Goal: Book appointment/travel/reservation

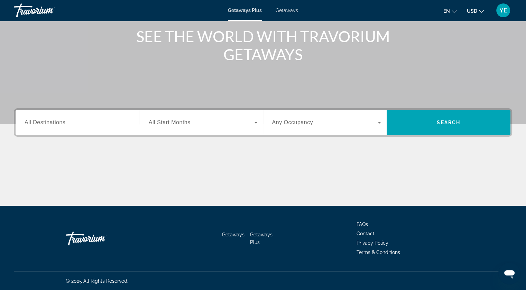
scroll to position [84, 0]
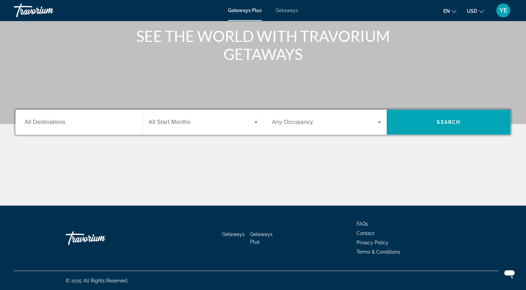
click at [105, 118] on input "Destination All Destinations" at bounding box center [79, 122] width 109 height 8
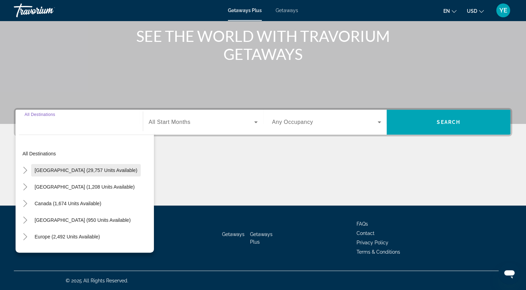
click at [86, 165] on span "Search widget" at bounding box center [86, 170] width 110 height 17
type input "**********"
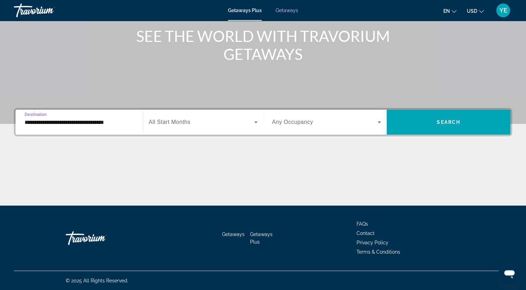
click at [184, 124] on span "All Start Months" at bounding box center [170, 122] width 42 height 6
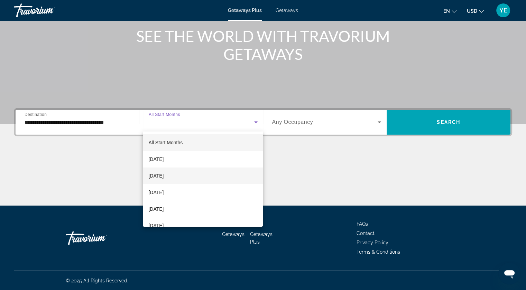
click at [189, 174] on mat-option "October 2025" at bounding box center [203, 175] width 120 height 17
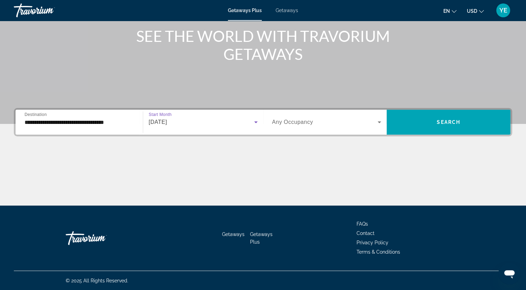
click at [297, 123] on span "Any Occupancy" at bounding box center [292, 122] width 41 height 6
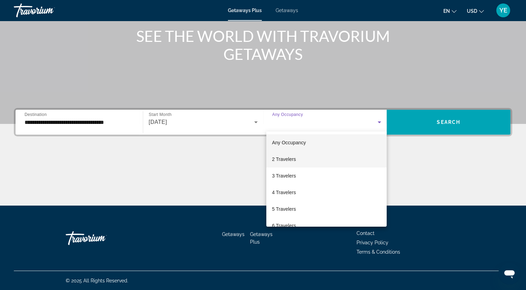
click at [293, 157] on span "2 Travelers" at bounding box center [284, 159] width 24 height 8
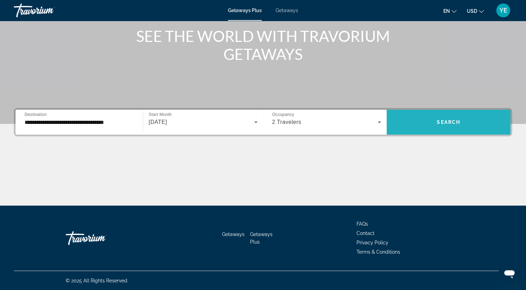
click at [427, 120] on span "Search widget" at bounding box center [449, 122] width 124 height 17
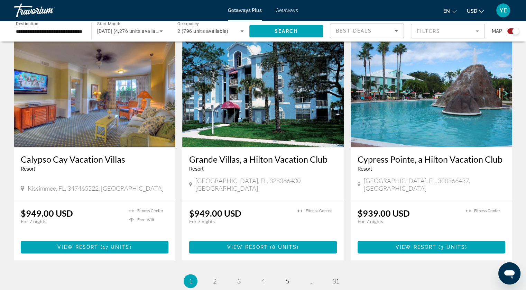
scroll to position [1022, 0]
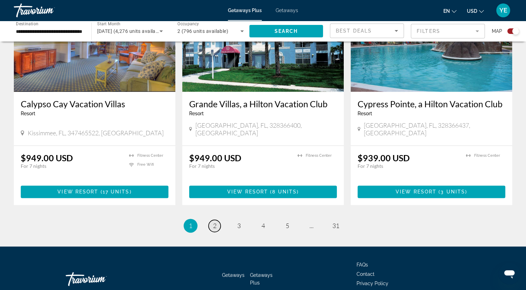
click at [214, 222] on span "2" at bounding box center [214, 226] width 3 height 8
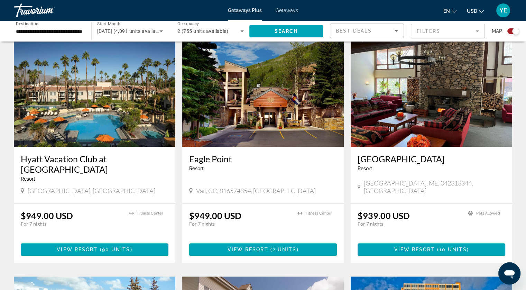
scroll to position [449, 0]
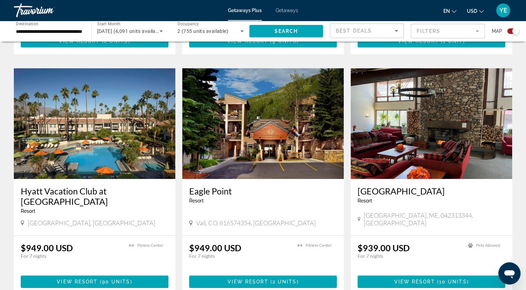
click at [243, 110] on img "Main content" at bounding box center [262, 123] width 161 height 111
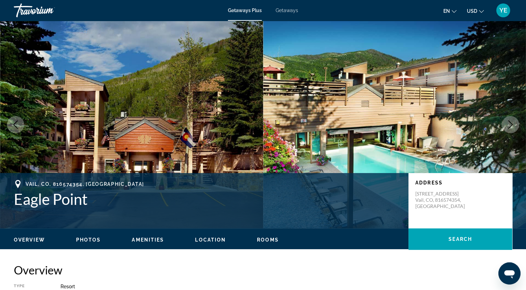
click at [506, 123] on icon "Next image" at bounding box center [510, 124] width 8 height 8
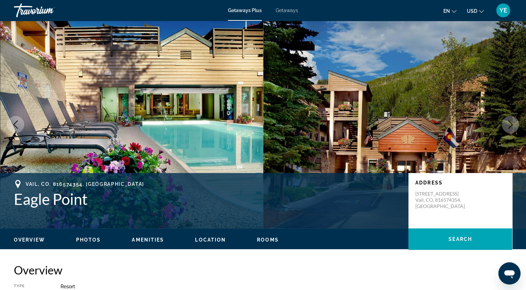
click at [504, 123] on button "Next image" at bounding box center [510, 124] width 17 height 17
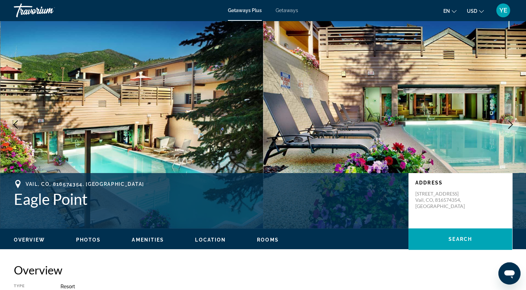
click at [504, 123] on button "Next image" at bounding box center [510, 124] width 17 height 17
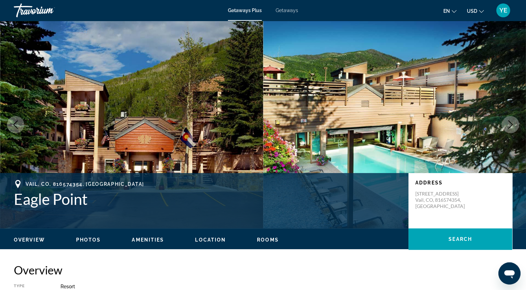
click at [504, 123] on button "Next image" at bounding box center [510, 124] width 17 height 17
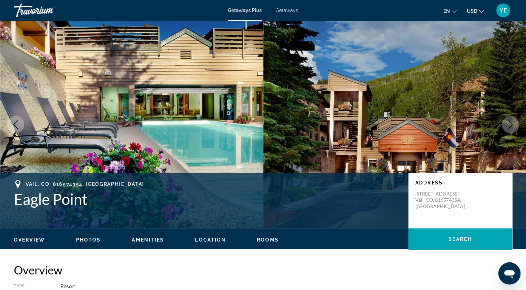
click at [504, 123] on button "Next image" at bounding box center [510, 124] width 17 height 17
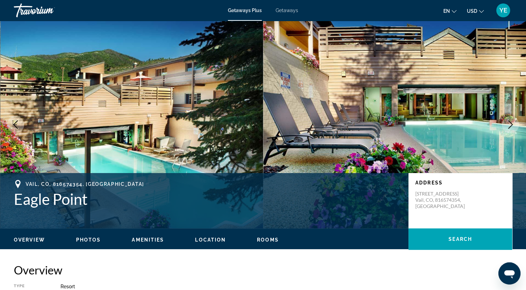
click at [504, 123] on button "Next image" at bounding box center [510, 124] width 17 height 17
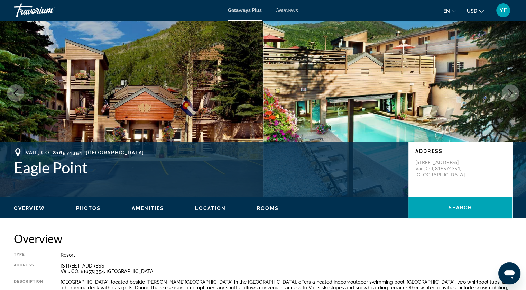
scroll to position [104, 0]
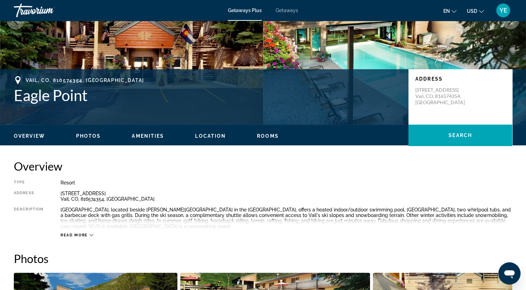
click at [86, 132] on ul "Overview Photos Amenities Location Rooms Search" at bounding box center [263, 135] width 498 height 8
click at [90, 135] on span "Photos" at bounding box center [88, 136] width 25 height 6
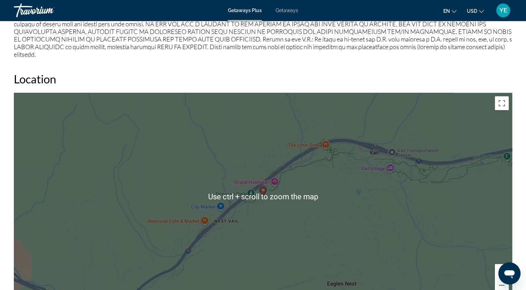
scroll to position [518, 0]
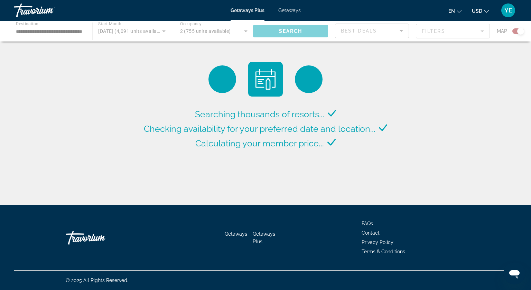
click at [145, 28] on div "Main content" at bounding box center [265, 31] width 531 height 21
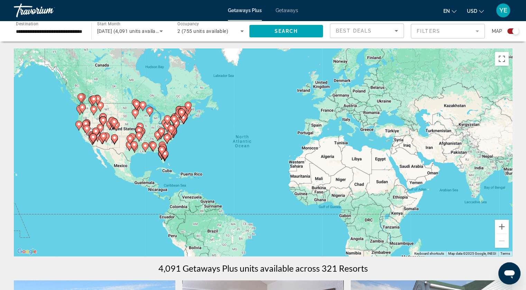
click at [151, 28] on span "October 2025 (4,091 units available)" at bounding box center [130, 31] width 67 height 6
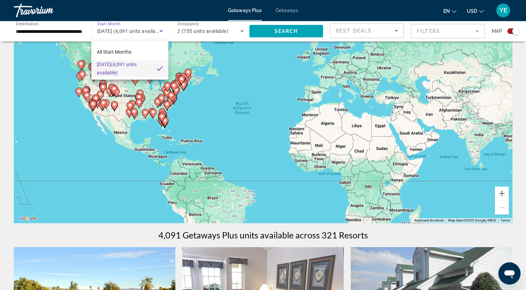
scroll to position [69, 0]
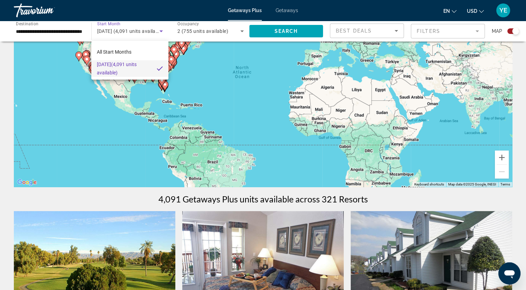
click at [109, 28] on div at bounding box center [263, 145] width 526 height 290
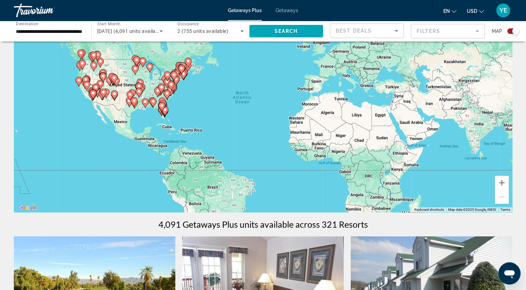
scroll to position [0, 0]
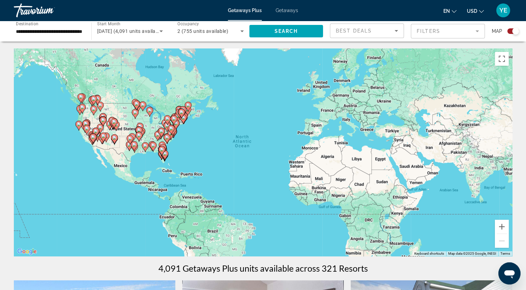
click at [239, 8] on span "Getaways Plus" at bounding box center [245, 11] width 34 height 6
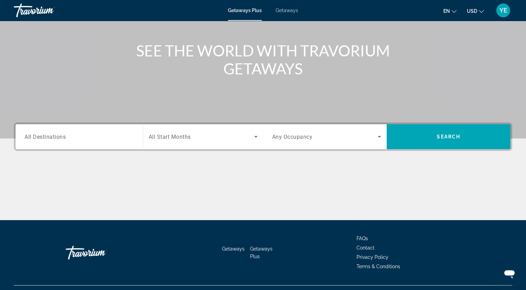
click at [78, 135] on input "Destination All Destinations" at bounding box center [79, 137] width 109 height 8
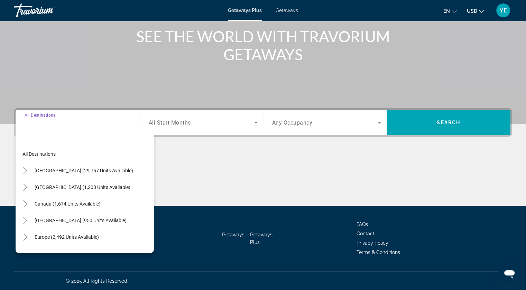
scroll to position [84, 0]
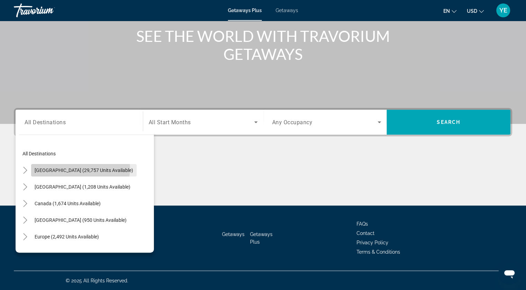
click at [80, 168] on span "United States (29,757 units available)" at bounding box center [84, 170] width 99 height 6
type input "**********"
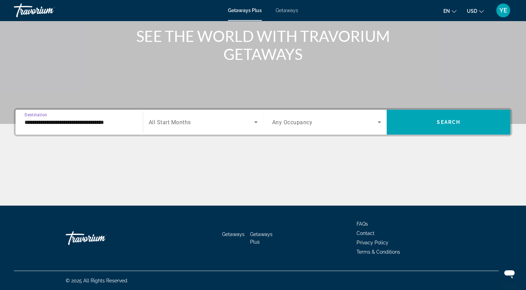
click at [184, 122] on span "All Start Months" at bounding box center [170, 122] width 42 height 7
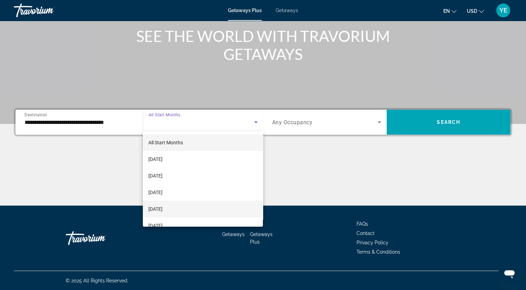
click at [163, 206] on span "December 2025" at bounding box center [155, 209] width 14 height 8
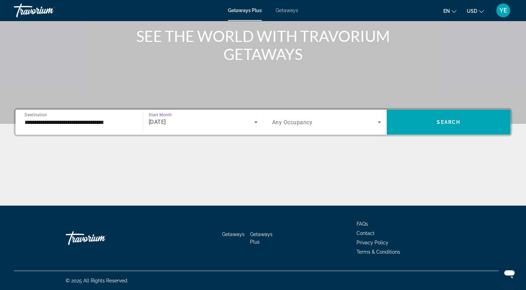
click at [296, 122] on span "Any Occupancy" at bounding box center [292, 122] width 40 height 7
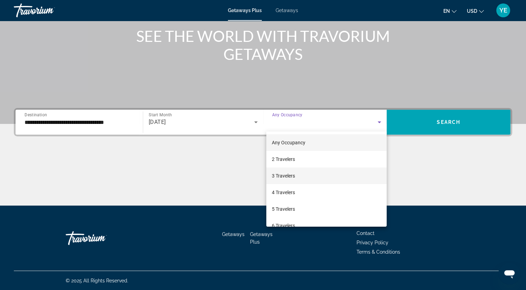
click at [290, 177] on span "3 Travelers" at bounding box center [283, 175] width 23 height 8
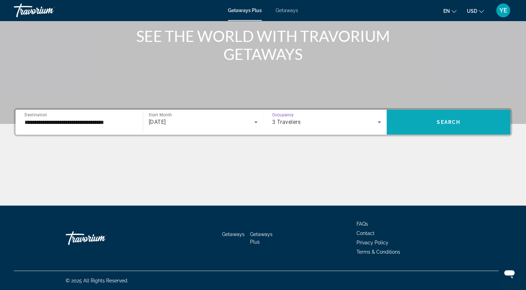
click at [409, 124] on span "Search widget" at bounding box center [449, 122] width 124 height 17
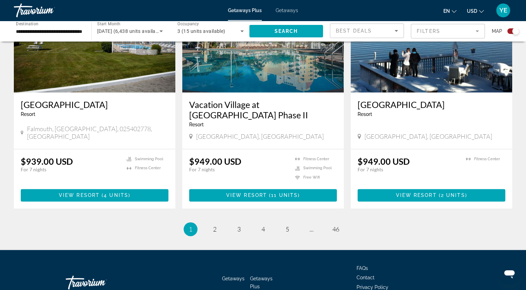
scroll to position [1043, 0]
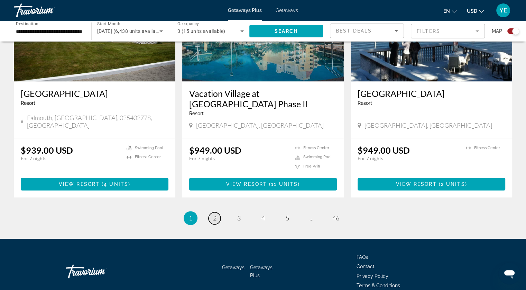
click at [210, 212] on link "page 2" at bounding box center [214, 218] width 12 height 12
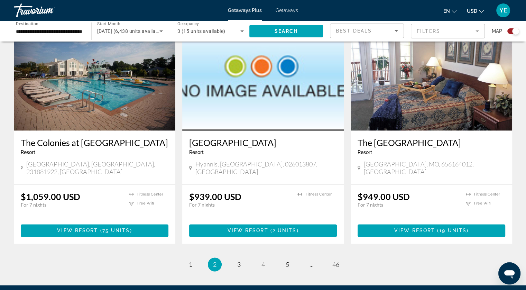
scroll to position [1003, 0]
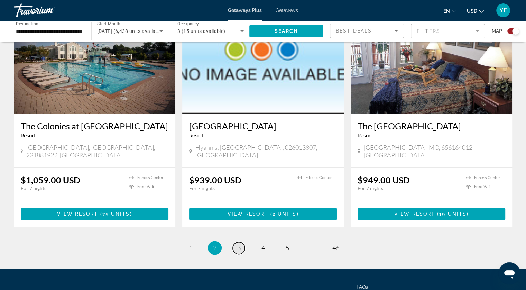
click at [242, 242] on link "page 3" at bounding box center [239, 248] width 12 height 12
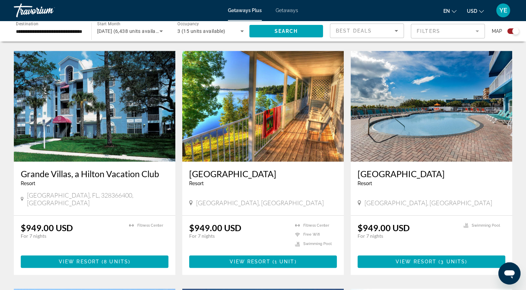
scroll to position [484, 0]
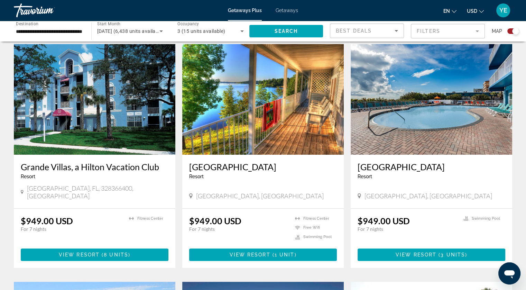
click at [252, 103] on img "Main content" at bounding box center [262, 99] width 161 height 111
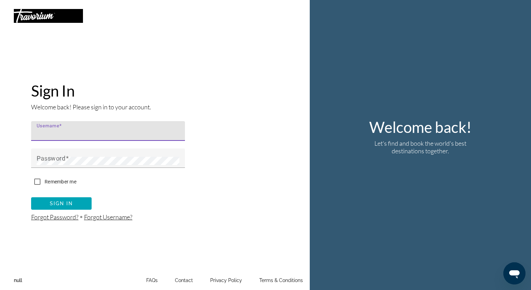
click at [54, 135] on input "Username" at bounding box center [110, 134] width 147 height 8
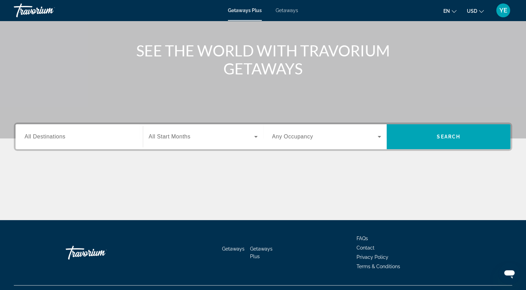
click at [78, 133] on input "Destination All Destinations" at bounding box center [79, 137] width 109 height 8
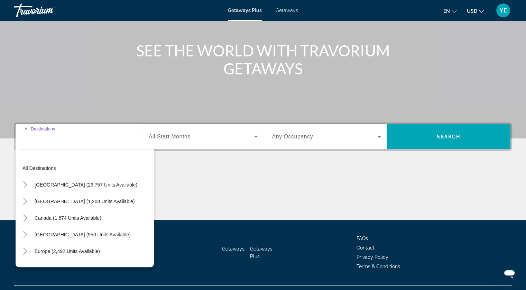
scroll to position [84, 0]
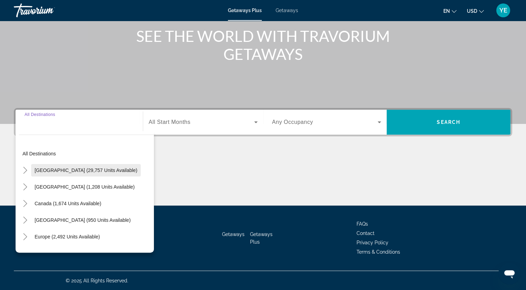
click at [72, 169] on span "[GEOGRAPHIC_DATA] (29,757 units available)" at bounding box center [86, 170] width 103 height 6
type input "**********"
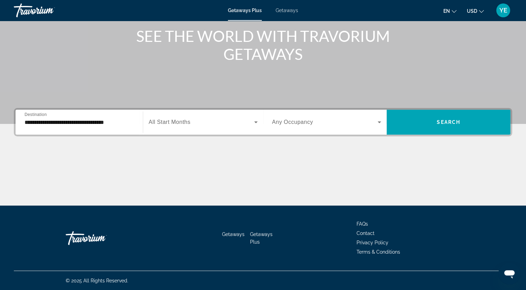
click at [177, 120] on span "All Start Months" at bounding box center [170, 122] width 42 height 6
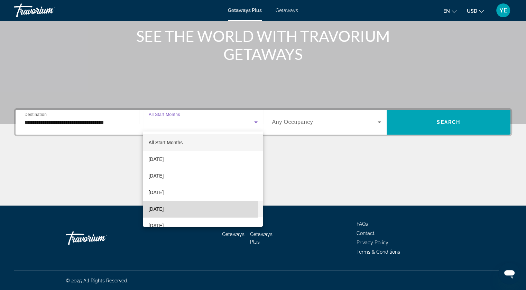
click at [164, 207] on span "[DATE]" at bounding box center [155, 209] width 15 height 8
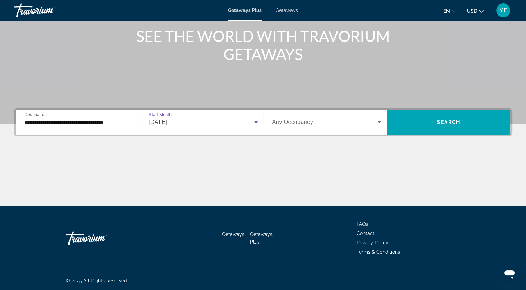
click at [303, 115] on div "Search widget" at bounding box center [326, 121] width 109 height 19
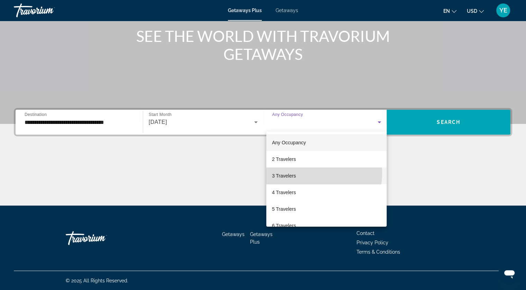
click at [301, 173] on mat-option "3 Travelers" at bounding box center [326, 175] width 120 height 17
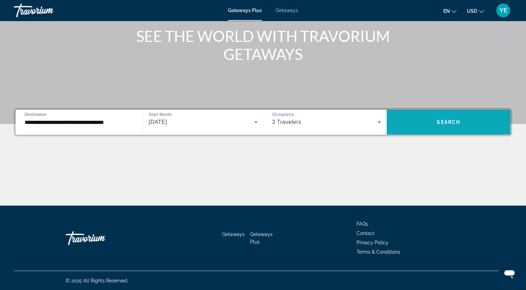
click at [425, 123] on span "Search widget" at bounding box center [449, 122] width 124 height 17
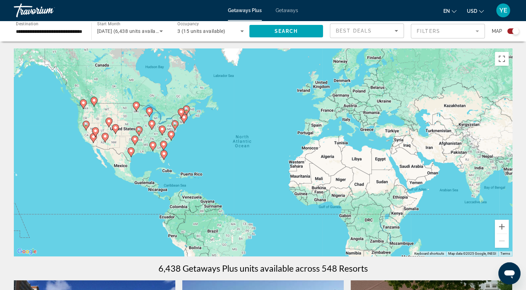
click at [511, 33] on div "Search widget" at bounding box center [513, 31] width 12 height 6
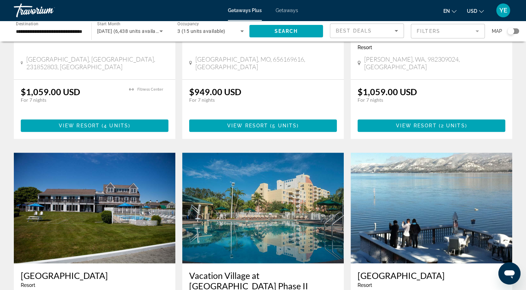
scroll to position [761, 0]
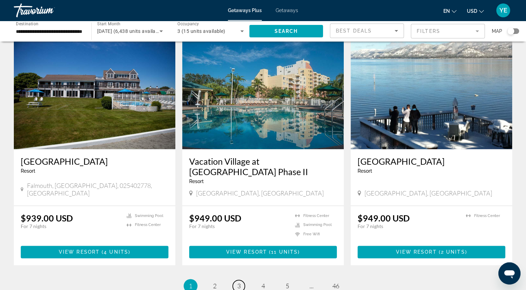
click at [241, 280] on link "page 3" at bounding box center [239, 286] width 12 height 12
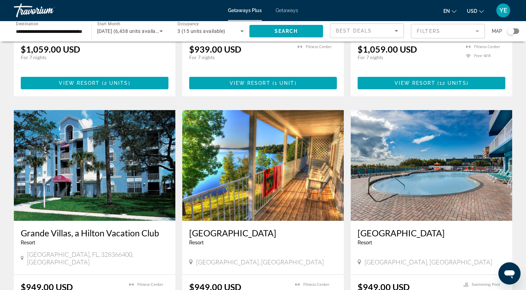
scroll to position [277, 0]
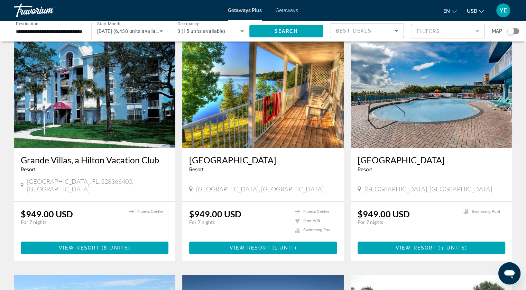
click at [245, 120] on img "Main content" at bounding box center [262, 92] width 161 height 111
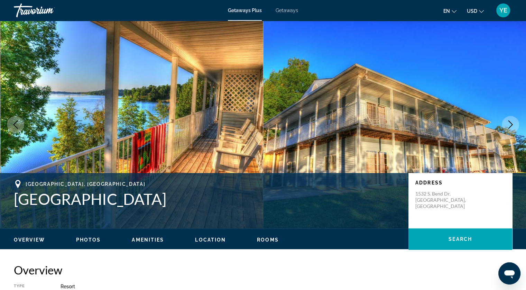
click at [512, 123] on icon "Next image" at bounding box center [510, 124] width 8 height 8
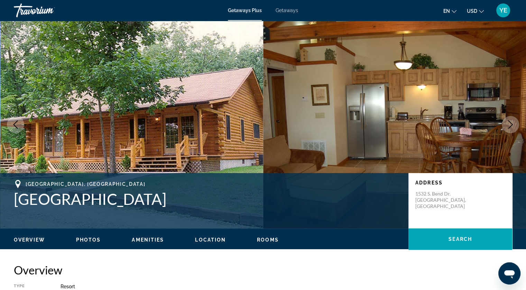
click at [511, 123] on icon "Next image" at bounding box center [510, 124] width 4 height 8
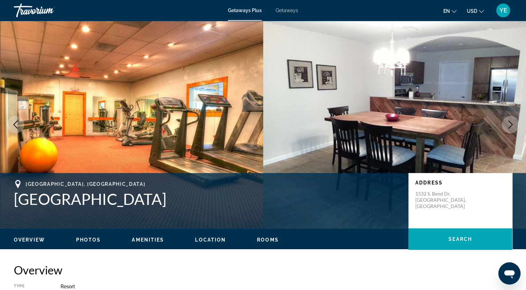
click at [511, 123] on icon "Next image" at bounding box center [510, 124] width 4 height 8
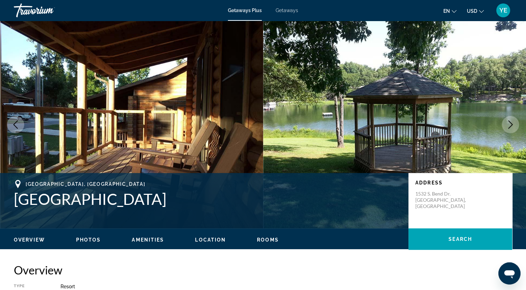
click at [511, 123] on icon "Next image" at bounding box center [510, 124] width 4 height 8
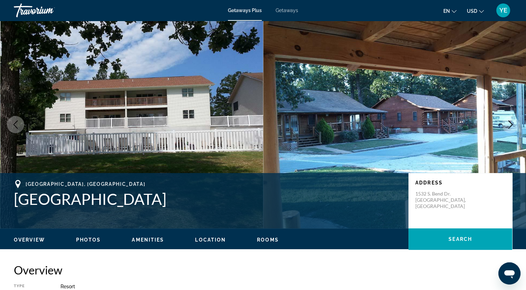
click at [511, 123] on icon "Next image" at bounding box center [510, 124] width 4 height 8
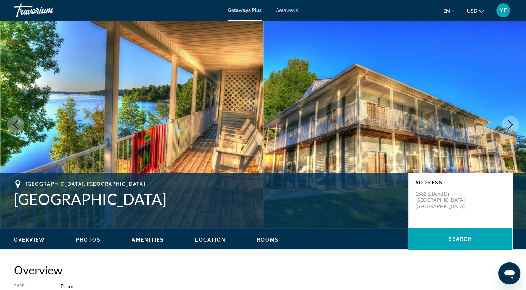
click at [511, 123] on icon "Next image" at bounding box center [510, 124] width 4 height 8
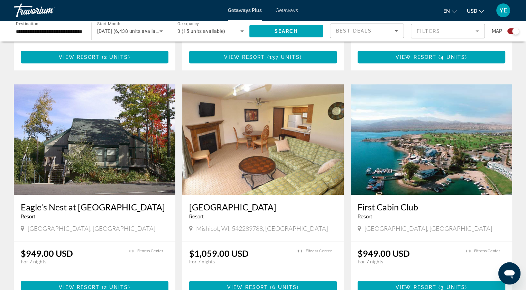
scroll to position [968, 0]
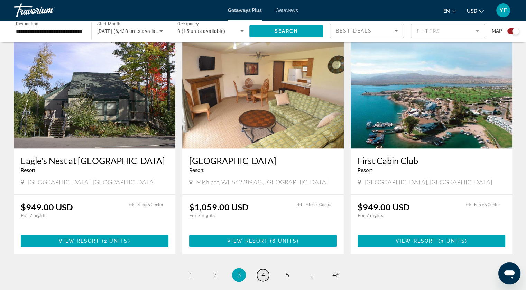
click at [267, 269] on link "page 4" at bounding box center [263, 275] width 12 height 12
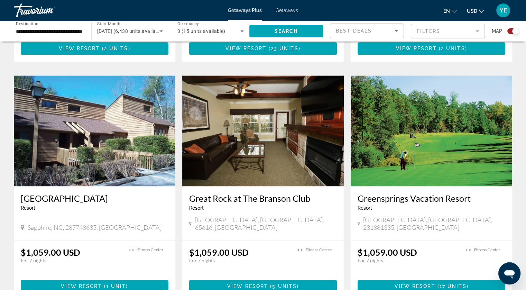
scroll to position [968, 0]
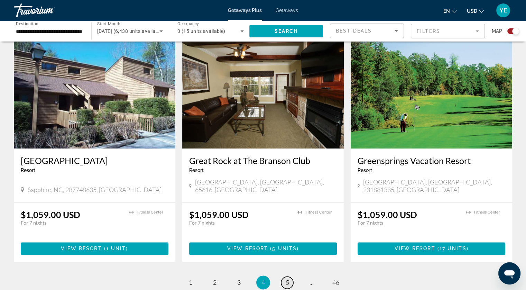
click at [286, 278] on span "5" at bounding box center [287, 282] width 3 height 8
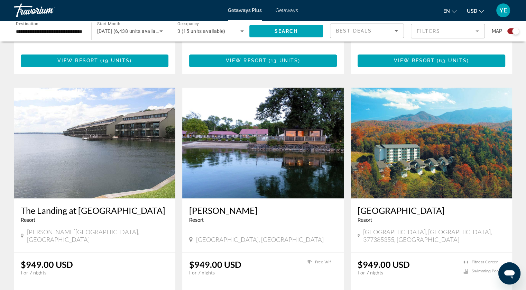
scroll to position [1032, 0]
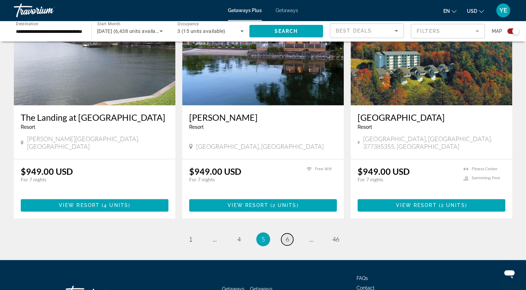
click at [286, 235] on span "6" at bounding box center [287, 239] width 3 height 8
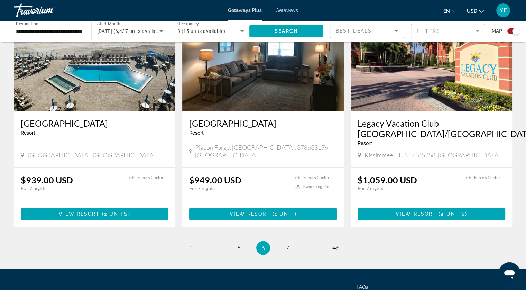
scroll to position [1053, 0]
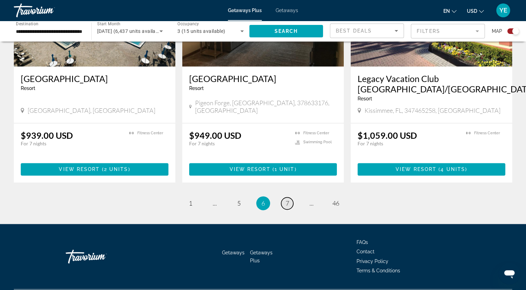
click at [290, 197] on link "page 7" at bounding box center [287, 203] width 12 height 12
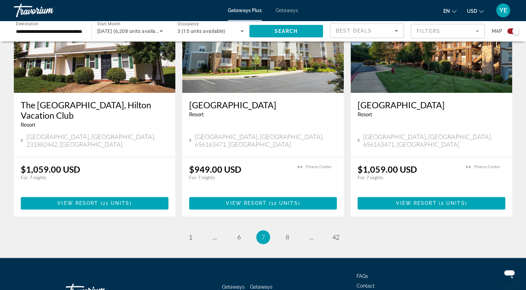
scroll to position [1043, 0]
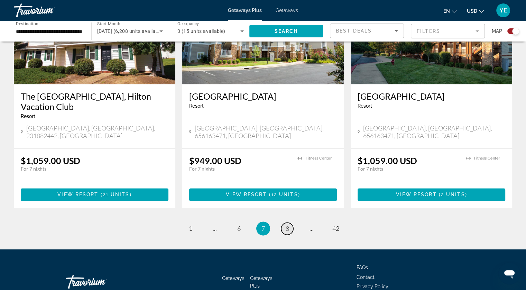
click at [286, 224] on span "8" at bounding box center [287, 228] width 3 height 8
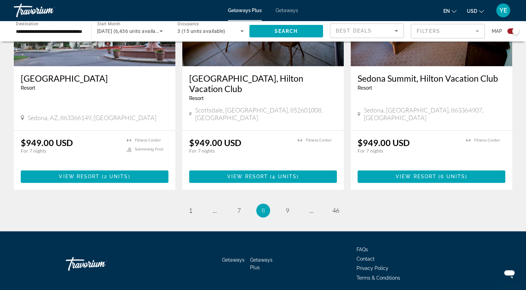
scroll to position [1043, 0]
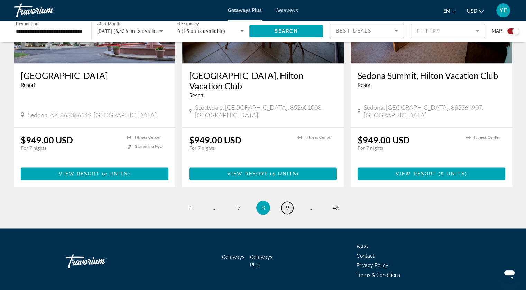
click at [288, 204] on span "9" at bounding box center [287, 208] width 3 height 8
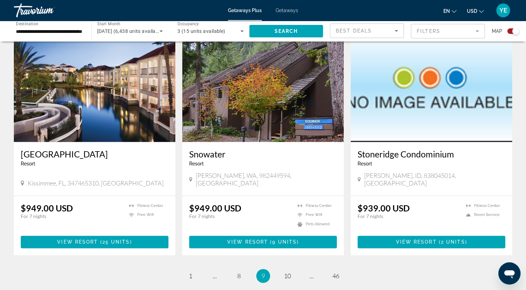
scroll to position [1022, 0]
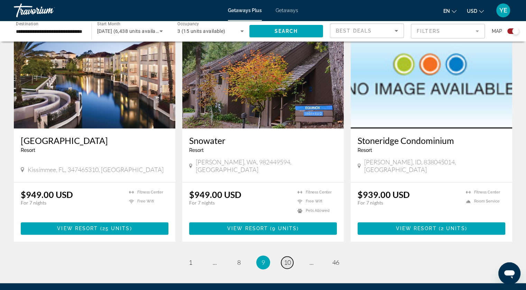
click at [285, 258] on span "10" at bounding box center [287, 262] width 7 height 8
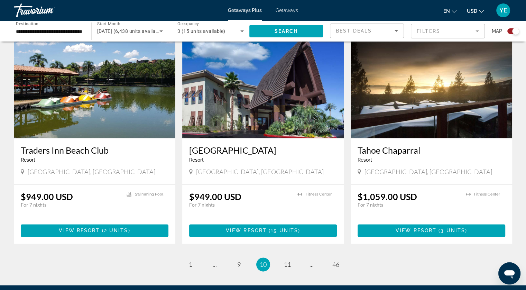
scroll to position [968, 0]
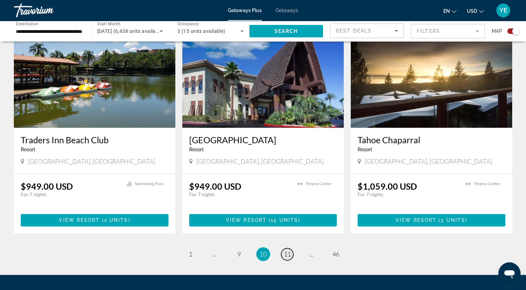
click at [286, 250] on span "11" at bounding box center [287, 254] width 7 height 8
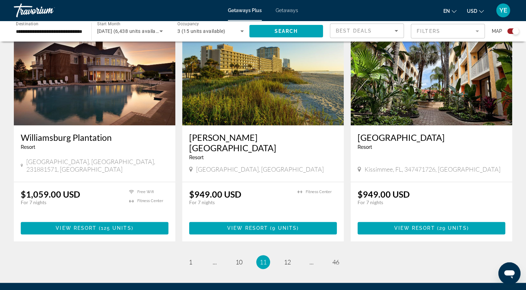
scroll to position [1003, 0]
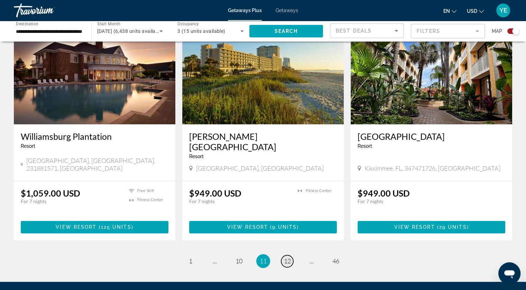
click at [282, 255] on link "page 12" at bounding box center [287, 261] width 12 height 12
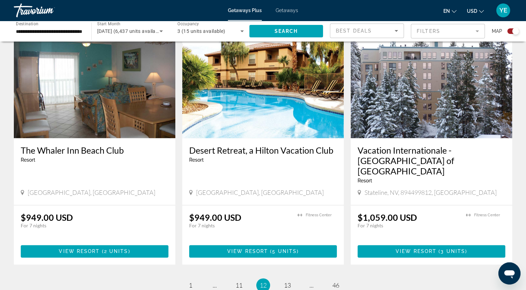
scroll to position [1053, 0]
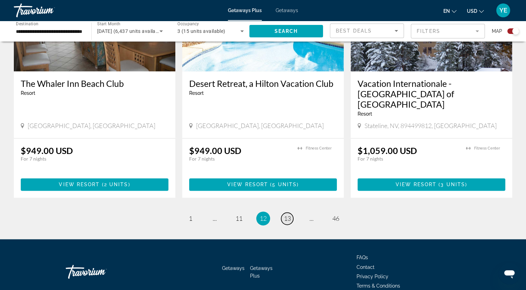
click at [288, 214] on span "13" at bounding box center [287, 218] width 7 height 8
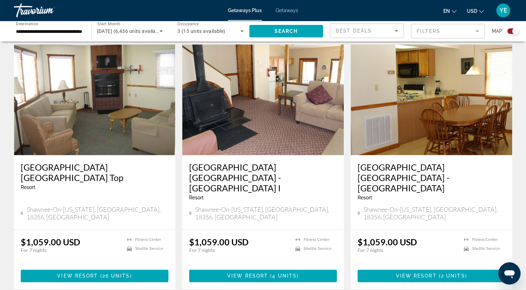
scroll to position [1043, 0]
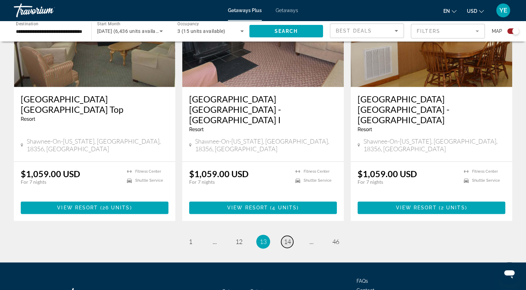
click at [289, 238] on span "14" at bounding box center [287, 242] width 7 height 8
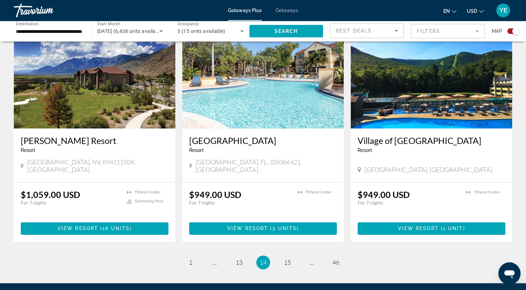
scroll to position [1003, 0]
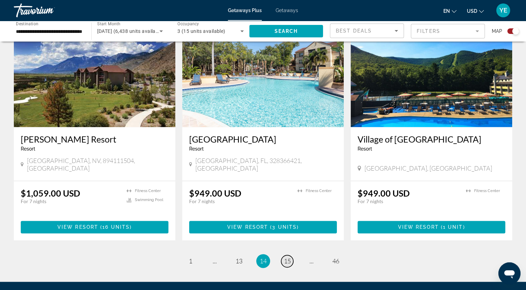
click at [288, 257] on span "15" at bounding box center [287, 261] width 7 height 8
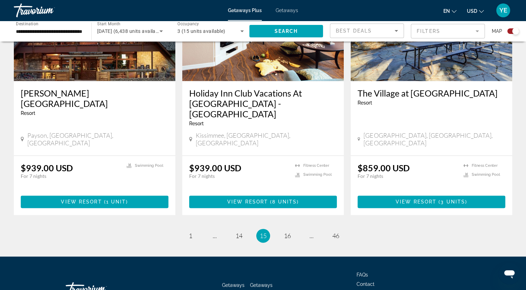
scroll to position [1032, 0]
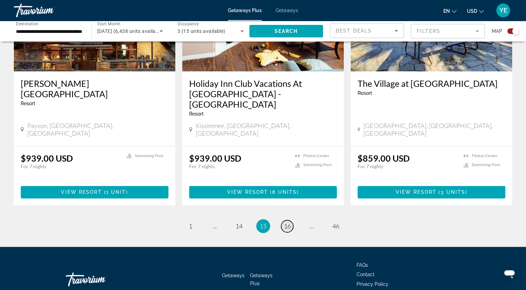
click at [283, 220] on link "page 16" at bounding box center [287, 226] width 12 height 12
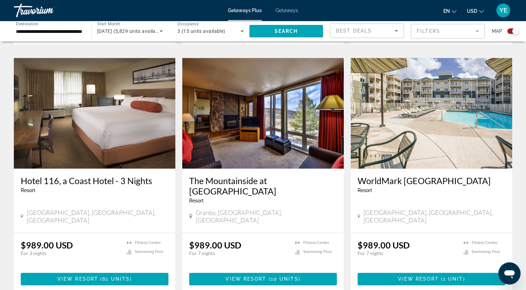
scroll to position [1043, 0]
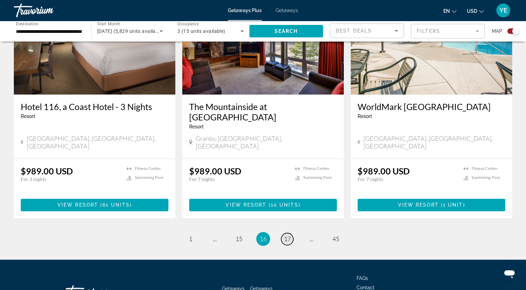
click at [286, 235] on span "17" at bounding box center [287, 239] width 7 height 8
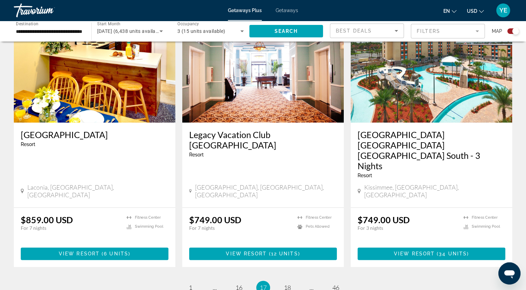
scroll to position [1003, 0]
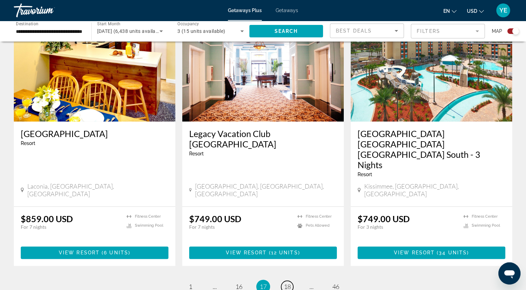
click at [288, 280] on link "page 18" at bounding box center [287, 286] width 12 height 12
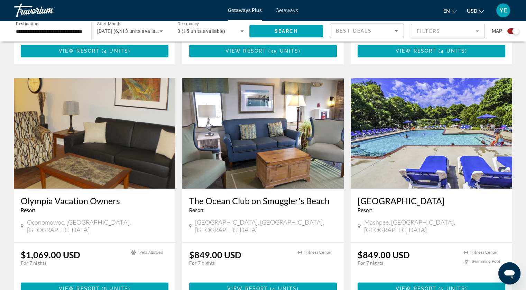
scroll to position [1043, 0]
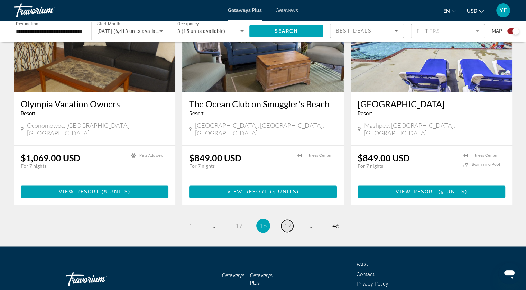
click at [284, 222] on span "19" at bounding box center [287, 226] width 7 height 8
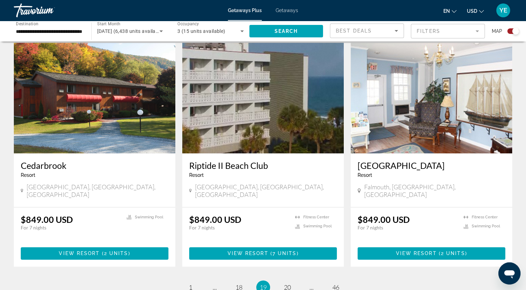
scroll to position [1053, 0]
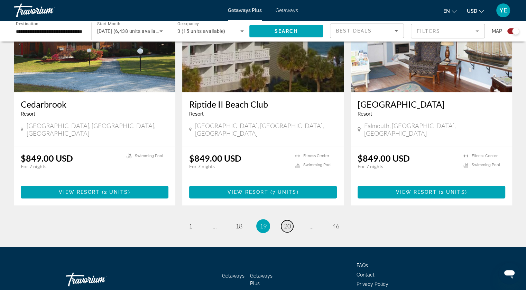
click at [288, 222] on span "20" at bounding box center [287, 226] width 7 height 8
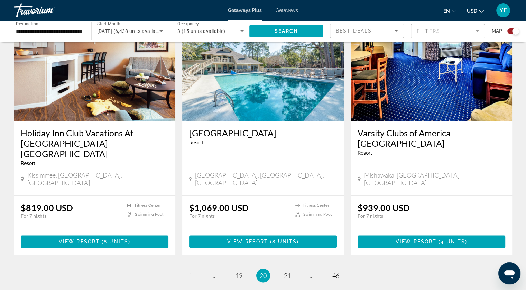
scroll to position [1032, 0]
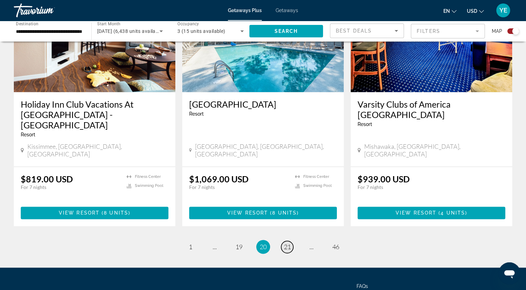
click at [288, 243] on span "21" at bounding box center [287, 247] width 7 height 8
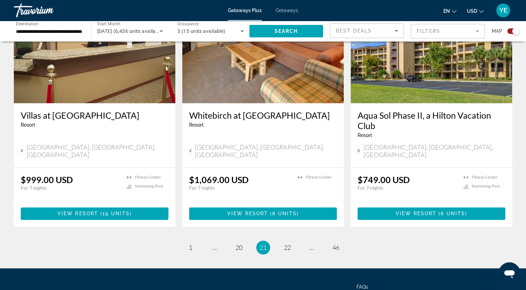
scroll to position [1064, 0]
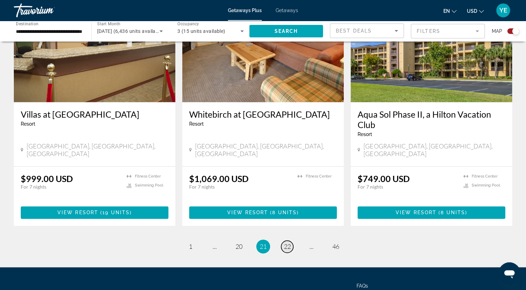
click at [286, 242] on span "22" at bounding box center [287, 246] width 7 height 8
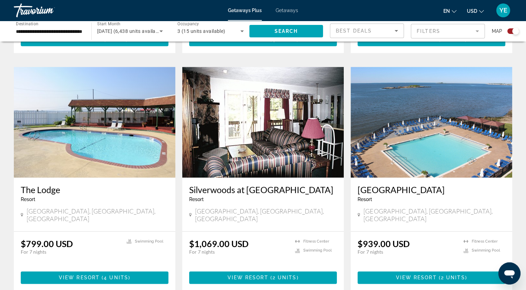
scroll to position [968, 0]
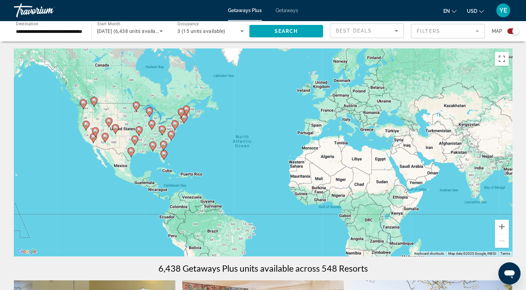
drag, startPoint x: 288, startPoint y: 9, endPoint x: 284, endPoint y: 11, distance: 4.2
click at [287, 9] on span "Getaways" at bounding box center [287, 11] width 22 height 6
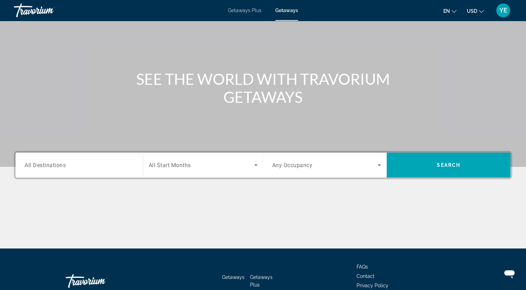
scroll to position [84, 0]
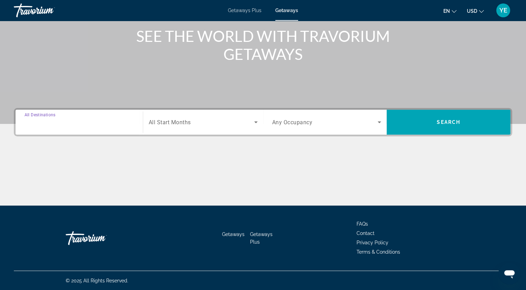
click at [81, 118] on input "Destination All Destinations" at bounding box center [79, 122] width 109 height 8
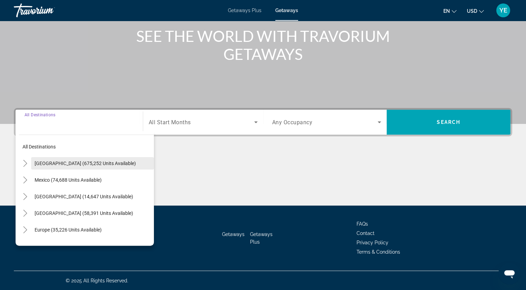
click at [84, 159] on span "Search widget" at bounding box center [92, 163] width 123 height 17
type input "**********"
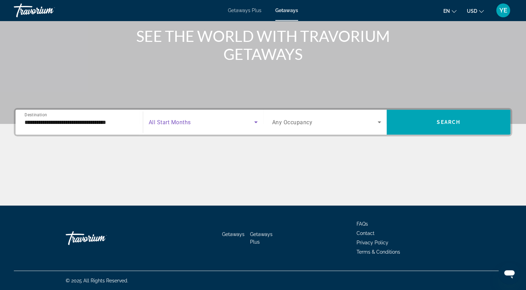
click at [203, 124] on span "Search widget" at bounding box center [201, 122] width 105 height 8
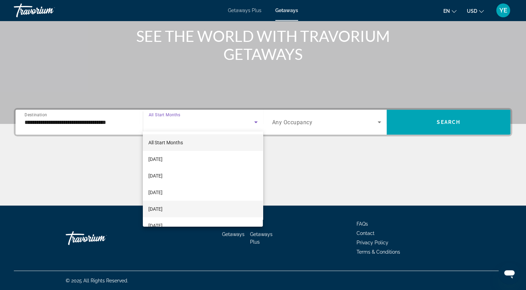
click at [163, 205] on span "December 2025" at bounding box center [155, 209] width 14 height 8
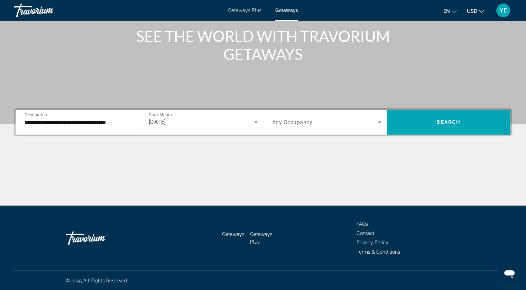
click at [294, 123] on span "Any Occupancy" at bounding box center [292, 122] width 40 height 7
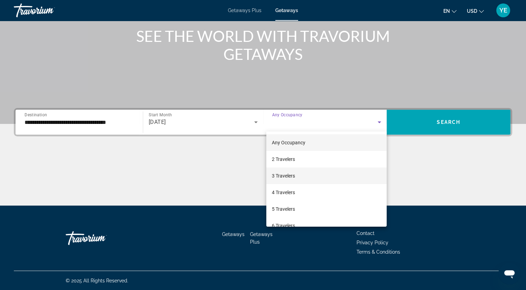
click at [289, 177] on span "3 Travelers" at bounding box center [283, 175] width 23 height 8
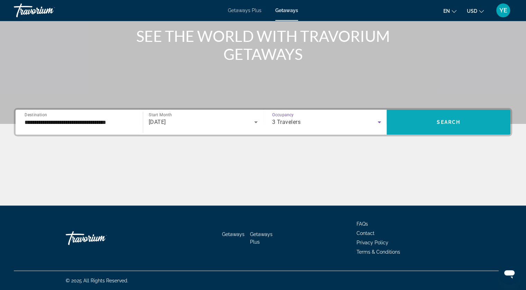
click at [418, 119] on span "Search widget" at bounding box center [449, 122] width 124 height 17
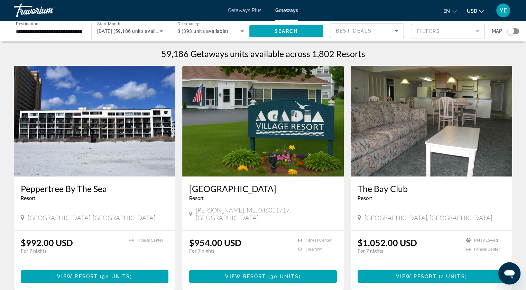
click at [250, 13] on div "Getaways Plus Getaways en English Español Français Italiano Português русский U…" at bounding box center [263, 10] width 526 height 18
click at [246, 11] on span "Getaways Plus" at bounding box center [245, 11] width 34 height 6
